Goal: Navigation & Orientation: Find specific page/section

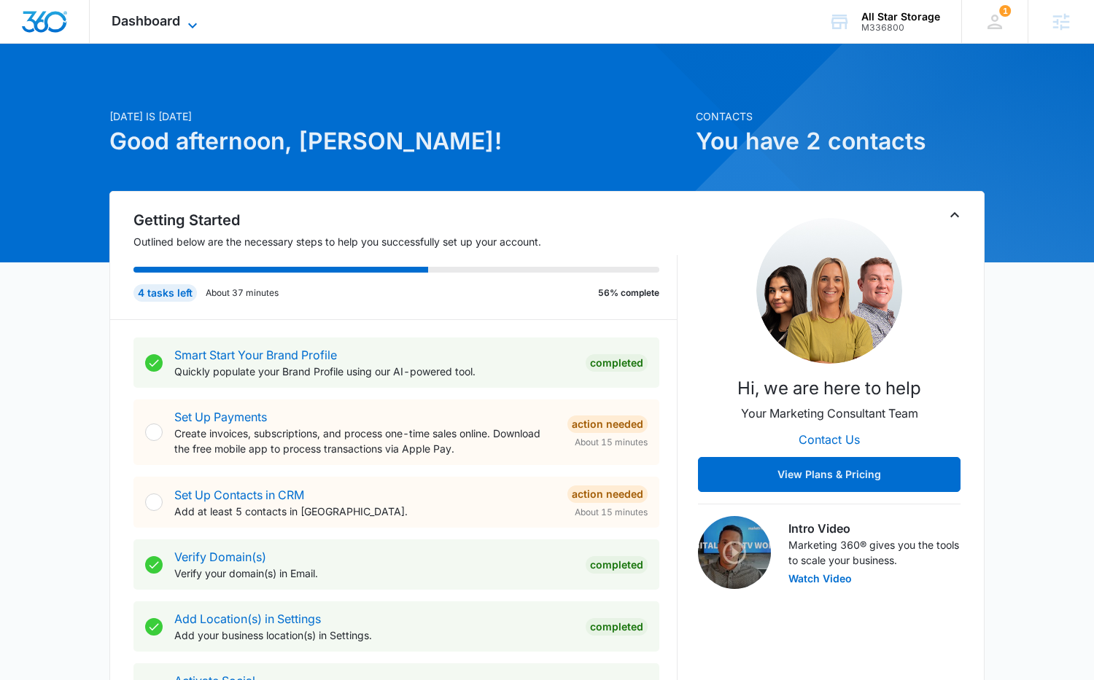
click at [160, 23] on span "Dashboard" at bounding box center [146, 20] width 69 height 15
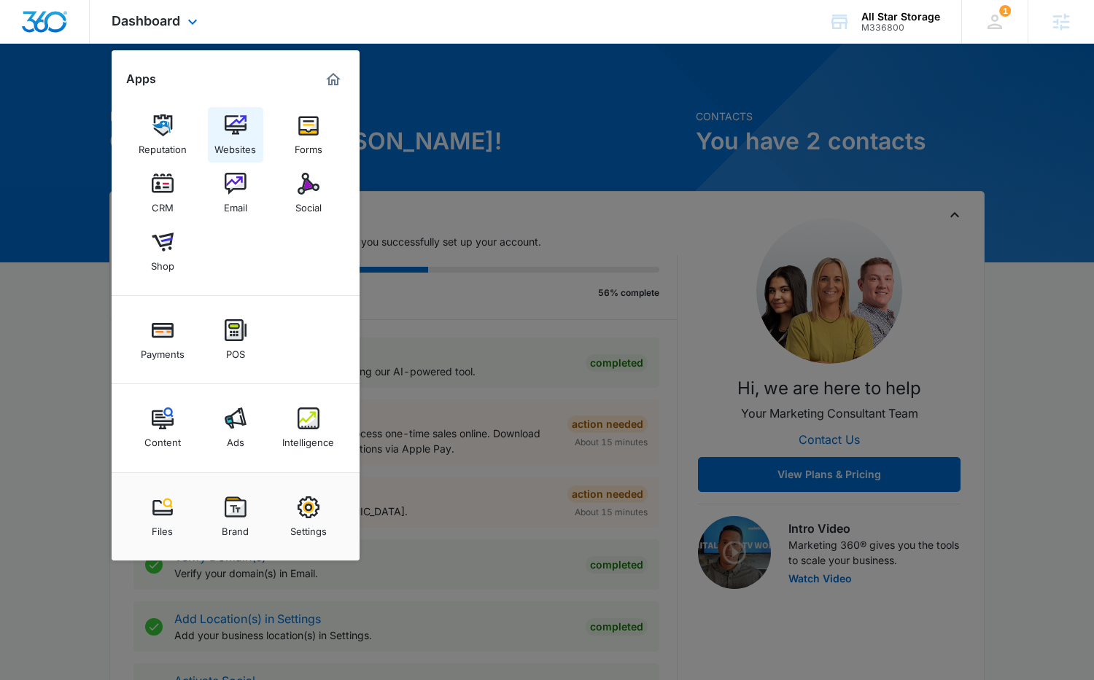
click at [229, 122] on img at bounding box center [236, 125] width 22 height 22
